Goal: Task Accomplishment & Management: Manage account settings

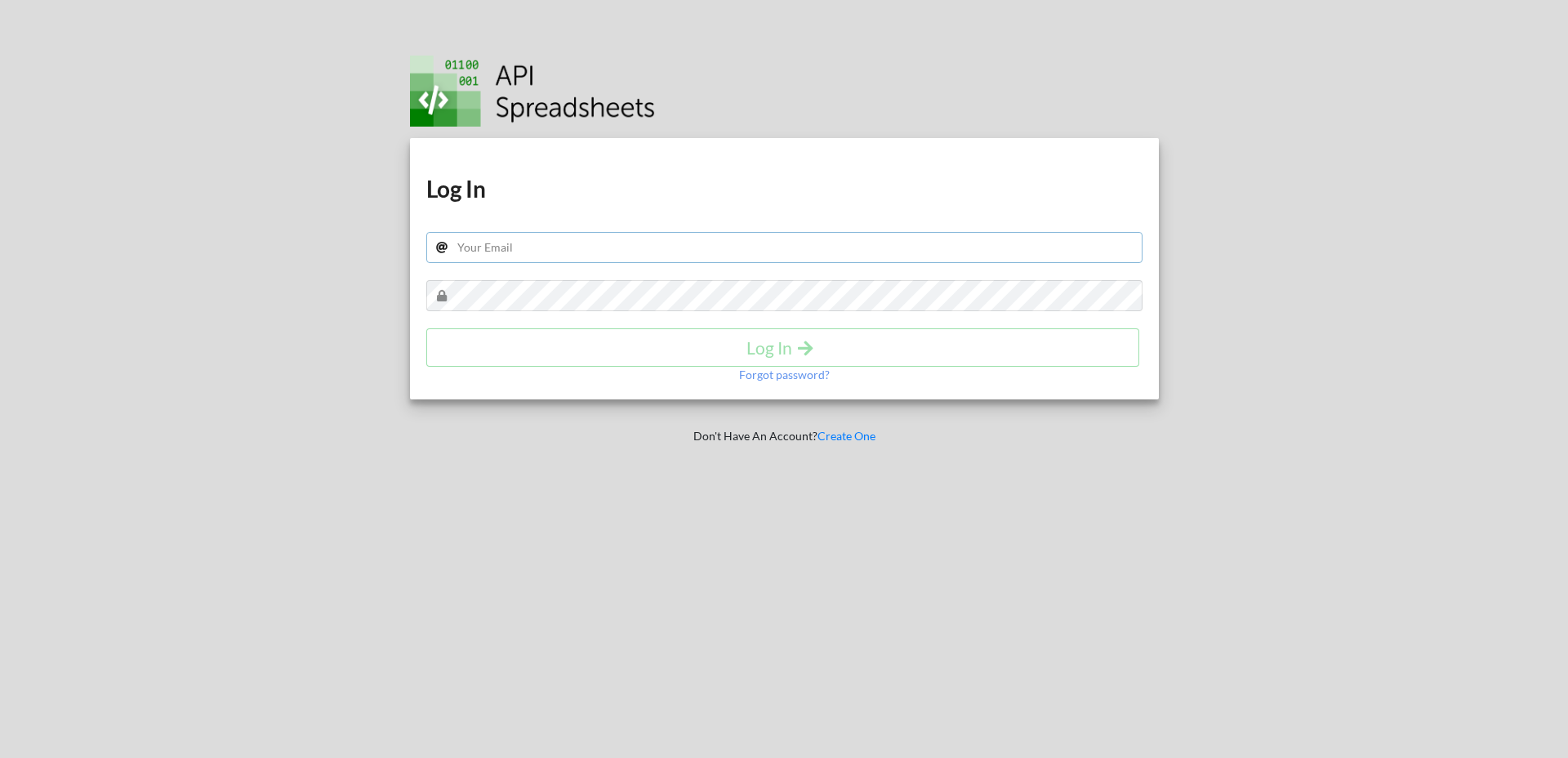
click at [683, 239] on input "text" at bounding box center [785, 247] width 717 height 31
click at [735, 92] on div at bounding box center [790, 89] width 760 height 75
click at [757, 355] on div "Log In" at bounding box center [785, 347] width 717 height 39
click at [458, 76] on img at bounding box center [532, 91] width 245 height 71
click at [810, 376] on p "Forgot password?" at bounding box center [784, 375] width 90 height 16
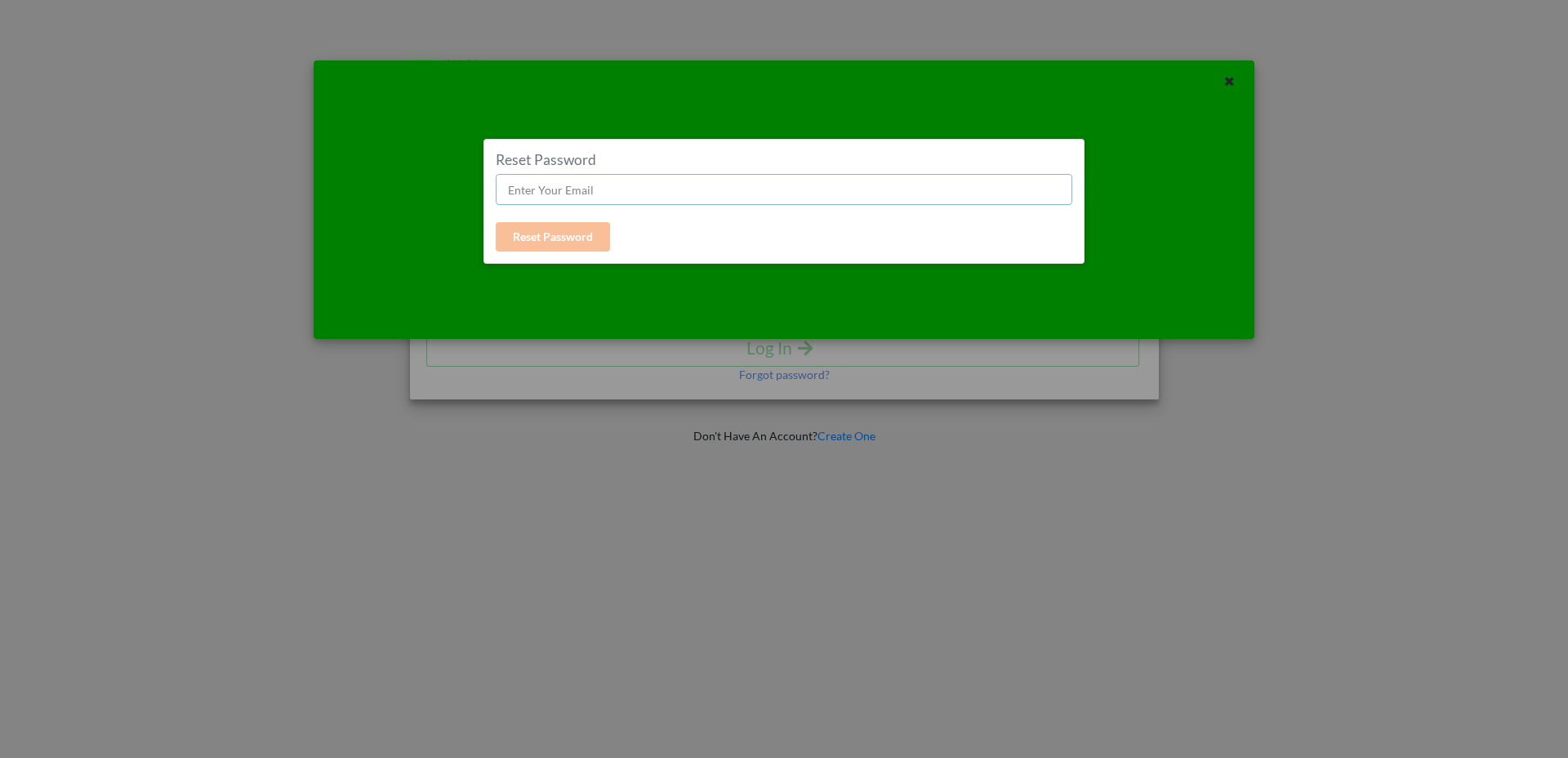
click at [723, 187] on input "text" at bounding box center [785, 189] width 578 height 31
type input "[PERSON_NAME][EMAIL_ADDRESS][DOMAIN_NAME]"
click at [487, 227] on div "Reset Password [PERSON_NAME][EMAIL_ADDRESS][DOMAIN_NAME] Reset Password" at bounding box center [784, 201] width 602 height 125
click at [519, 237] on button "Reset Password" at bounding box center [553, 237] width 114 height 30
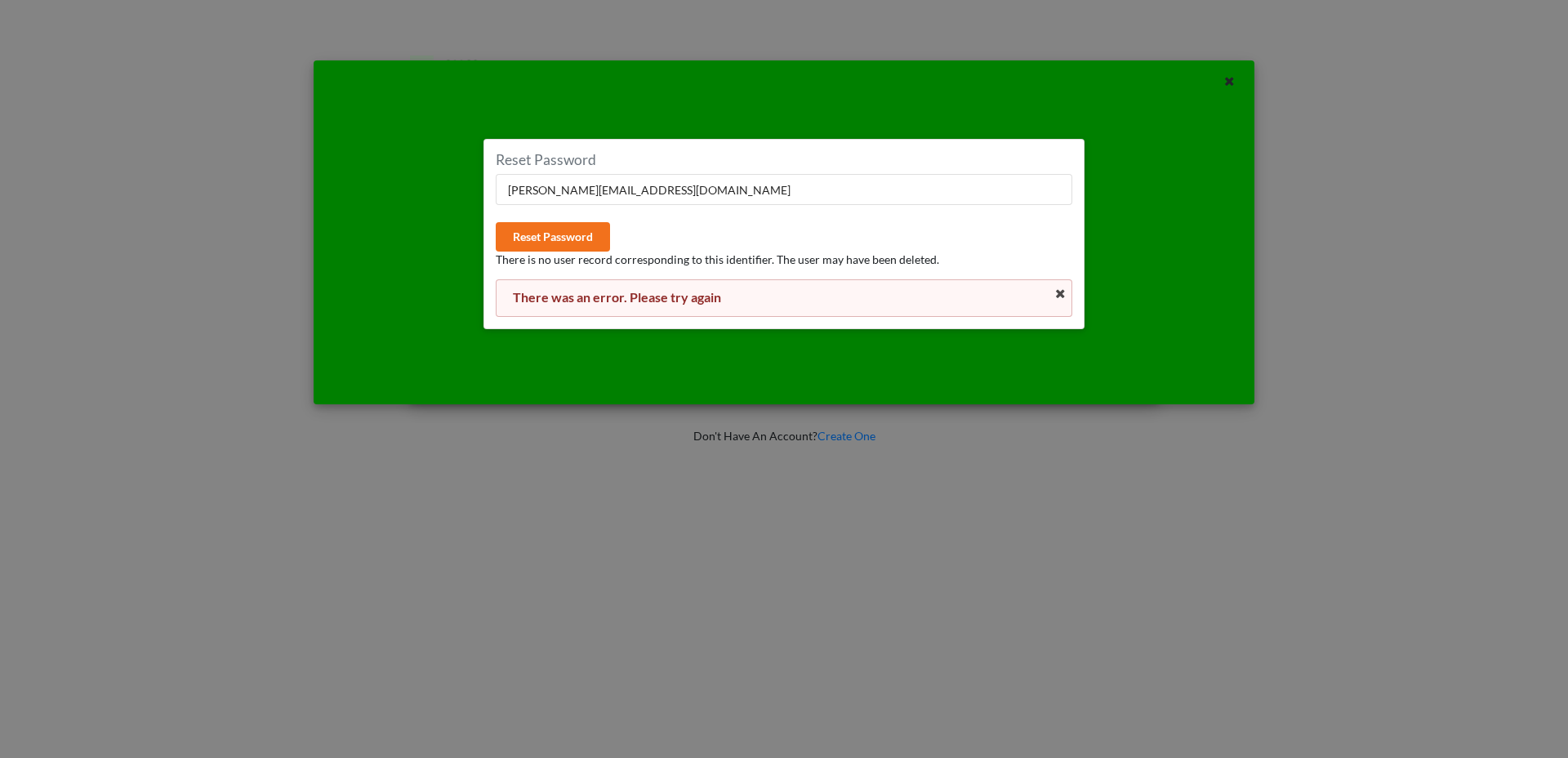
click at [667, 170] on div "Reset Password [PERSON_NAME][EMAIL_ADDRESS][DOMAIN_NAME] Reset Password There i…" at bounding box center [785, 233] width 578 height 166
click at [663, 187] on input "[PERSON_NAME][EMAIL_ADDRESS][DOMAIN_NAME]" at bounding box center [785, 189] width 578 height 31
click at [1065, 297] on icon at bounding box center [1061, 295] width 14 height 12
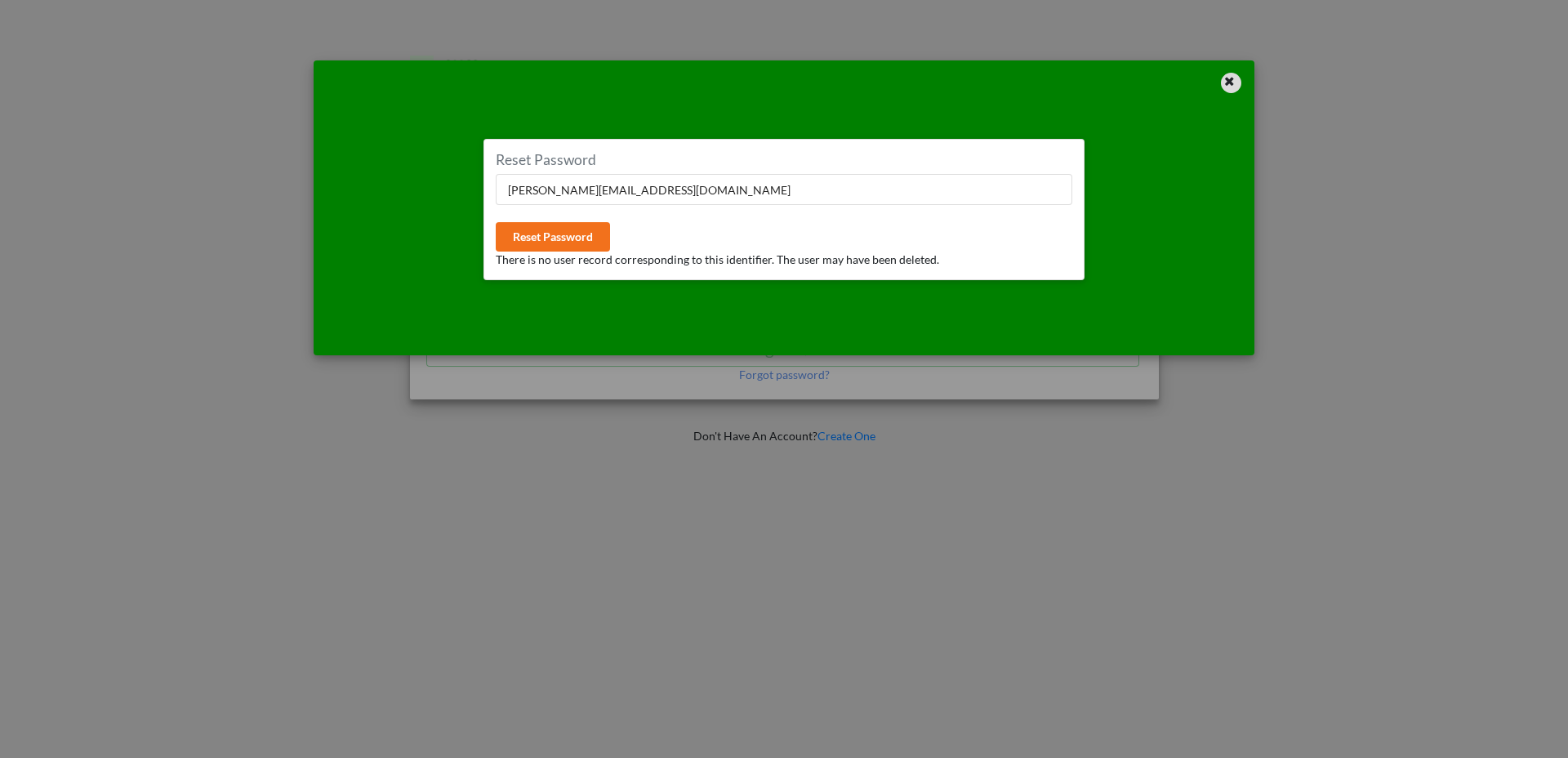
click at [1239, 80] on div at bounding box center [1231, 82] width 21 height 21
